Goal: Check status: Check status

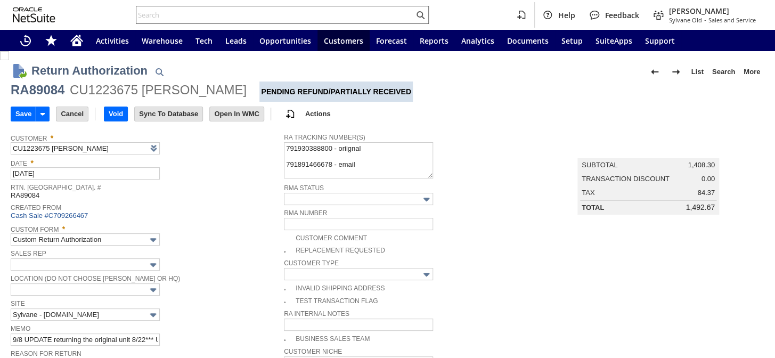
click at [174, 9] on input "text" at bounding box center [274, 15] width 277 height 13
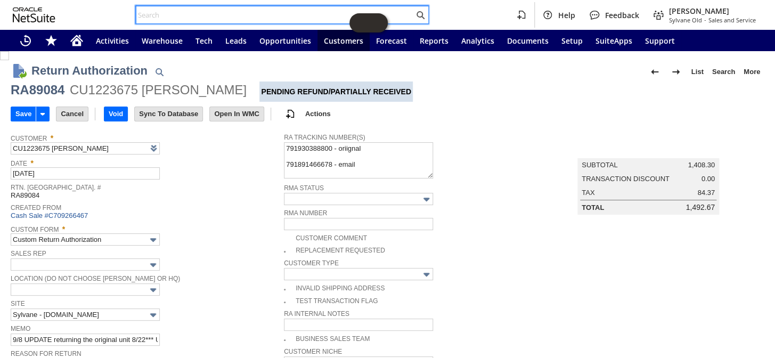
paste input "RA89084"
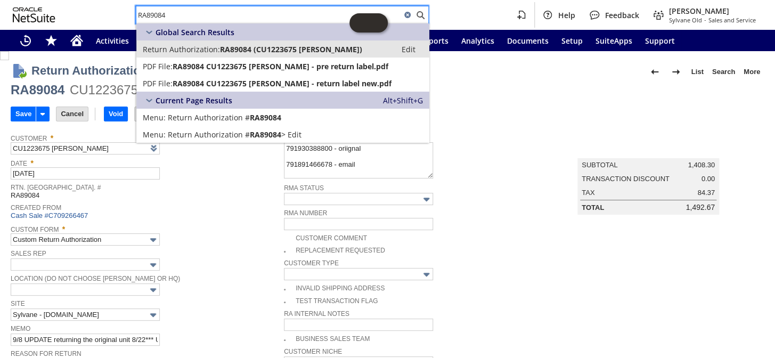
type input "RA89084"
click at [233, 48] on span "RA89084 (CU1223675 Steven Kerner)" at bounding box center [291, 49] width 142 height 10
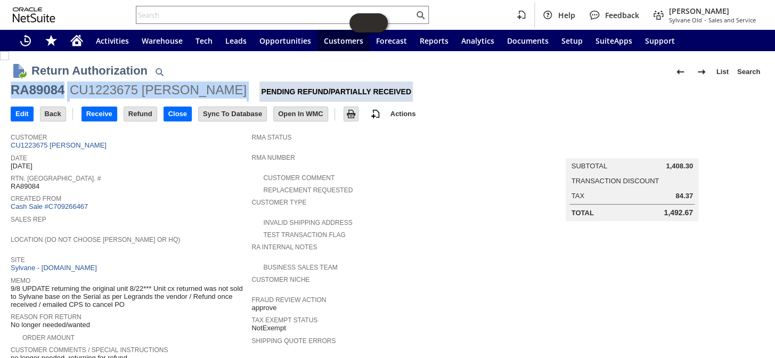
drag, startPoint x: 226, startPoint y: 92, endPoint x: 9, endPoint y: 86, distance: 216.8
copy div "RA89084 CU1223675 [PERSON_NAME]"
